Goal: Find specific page/section: Find specific page/section

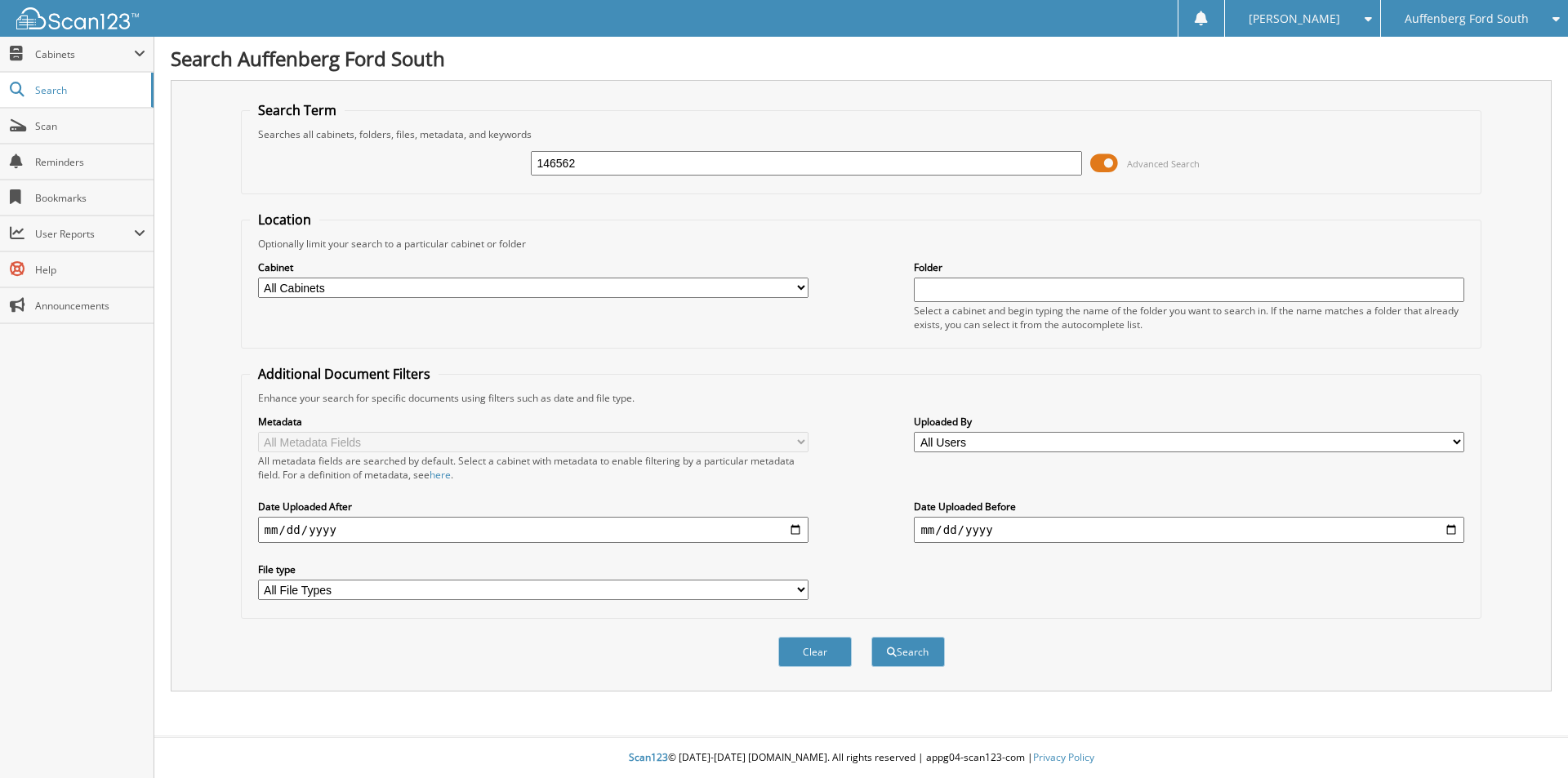
type input "146562"
click at [872, 638] on button "Search" at bounding box center [909, 652] width 74 height 30
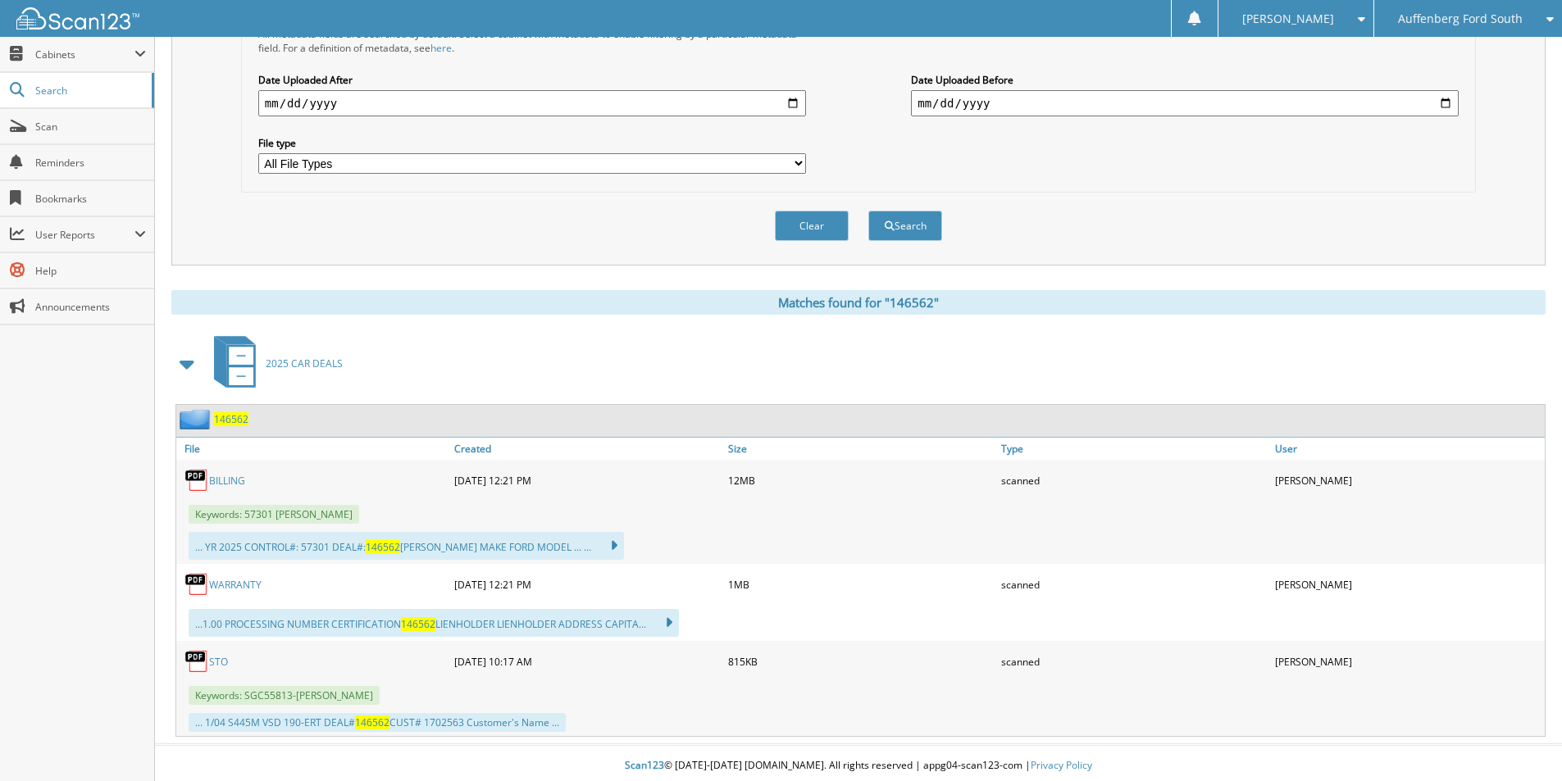
scroll to position [435, 0]
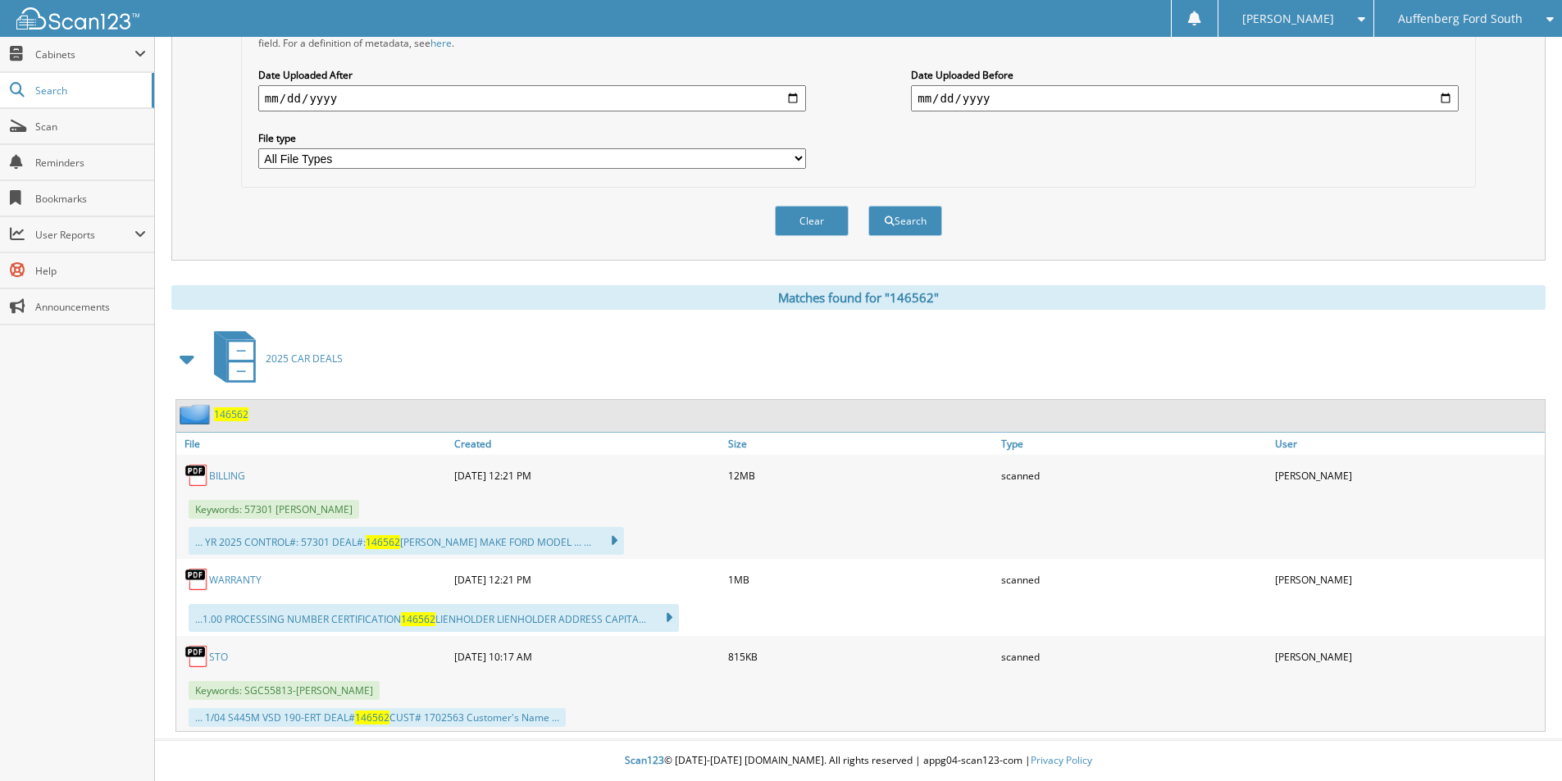
click at [230, 470] on link "BILLING" at bounding box center [227, 476] width 36 height 14
click at [57, 135] on link "Scan" at bounding box center [77, 126] width 154 height 35
